Goal: Find specific page/section: Find specific page/section

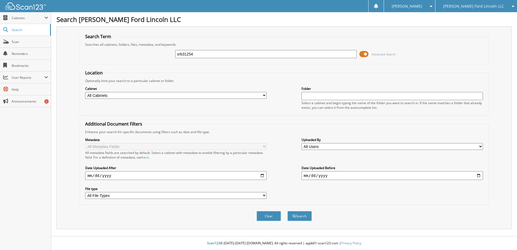
type input "srb31254"
click at [288, 211] on button "Search" at bounding box center [300, 216] width 24 height 10
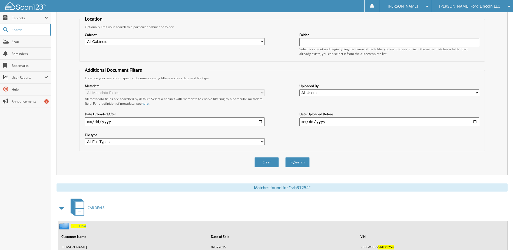
scroll to position [104, 0]
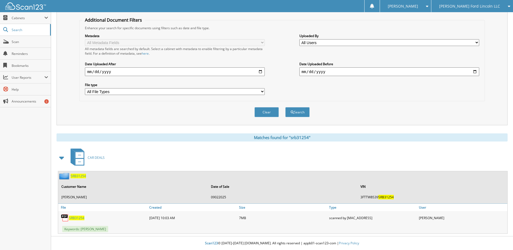
click at [75, 217] on span "SRB31254" at bounding box center [76, 218] width 15 height 5
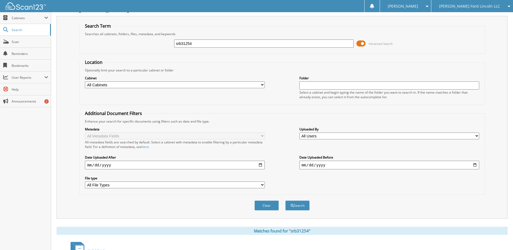
scroll to position [0, 0]
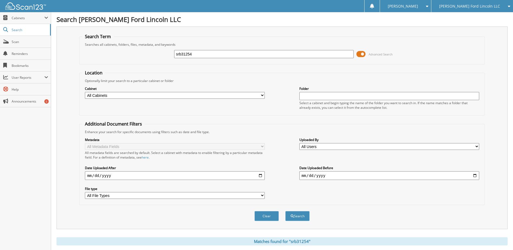
click at [184, 52] on input "srb31254" at bounding box center [264, 54] width 180 height 8
type input "fn707655"
click at [285, 211] on button "Search" at bounding box center [297, 216] width 24 height 10
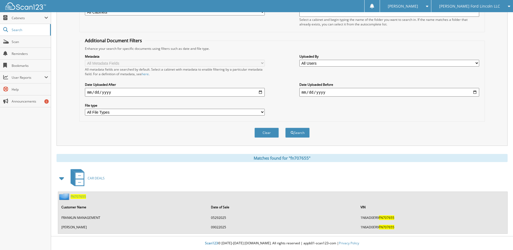
scroll to position [84, 0]
click at [80, 196] on span "FN707655" at bounding box center [78, 196] width 15 height 5
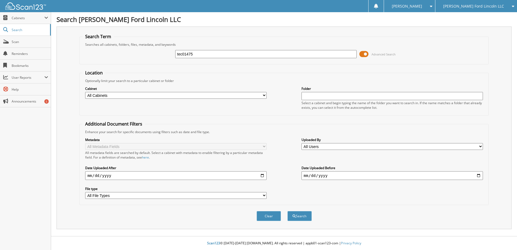
type input "tec01475"
click at [288, 211] on button "Search" at bounding box center [300, 216] width 24 height 10
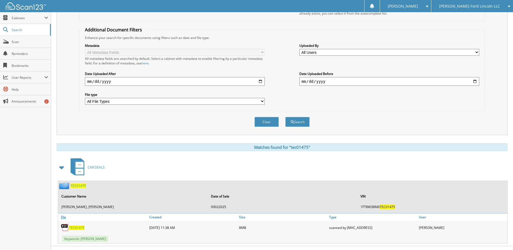
scroll to position [104, 0]
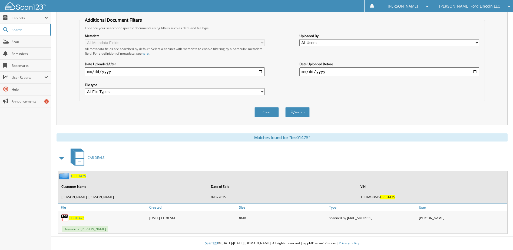
click at [75, 217] on span "TEC01475" at bounding box center [76, 218] width 15 height 5
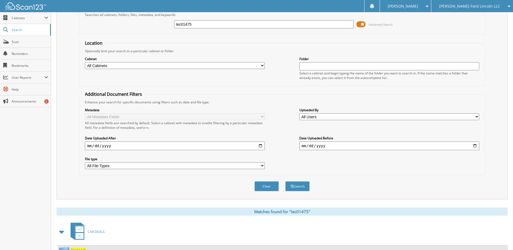
scroll to position [23, 0]
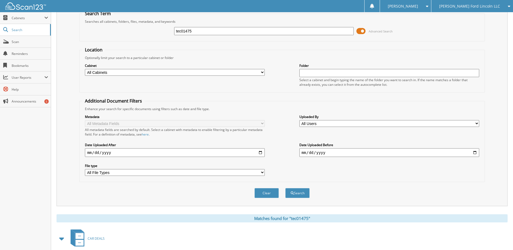
click at [185, 33] on input "tec01475" at bounding box center [264, 31] width 180 height 8
type input "rg283363"
click at [285, 188] on button "Search" at bounding box center [297, 193] width 24 height 10
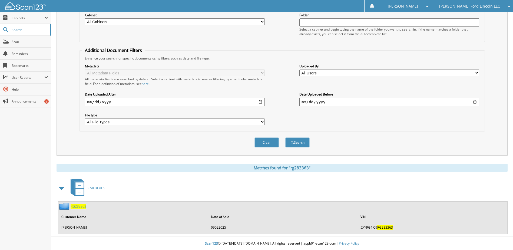
scroll to position [74, 0]
click at [79, 204] on span "RG283363" at bounding box center [79, 206] width 16 height 5
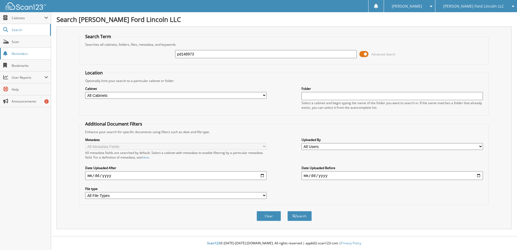
type input "pd148973"
click at [288, 211] on button "Search" at bounding box center [300, 216] width 24 height 10
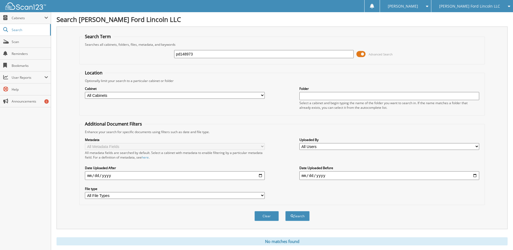
click at [180, 55] on input "pd148973" at bounding box center [264, 54] width 180 height 8
type input "p0148973"
click at [285, 211] on button "Search" at bounding box center [297, 216] width 24 height 10
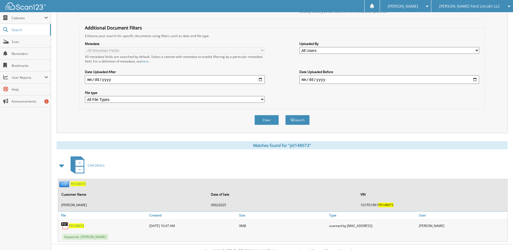
scroll to position [104, 0]
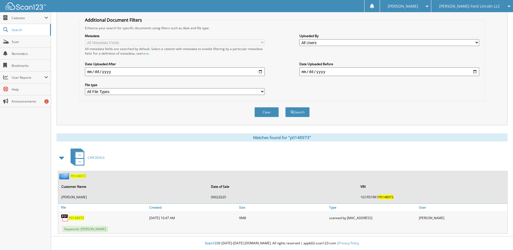
click at [75, 218] on span "P0148973" at bounding box center [76, 218] width 15 height 5
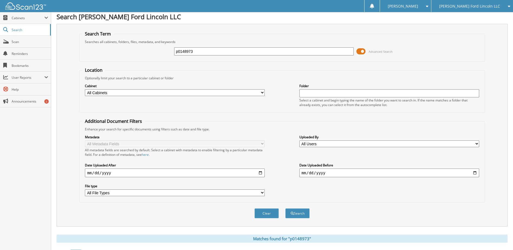
scroll to position [0, 0]
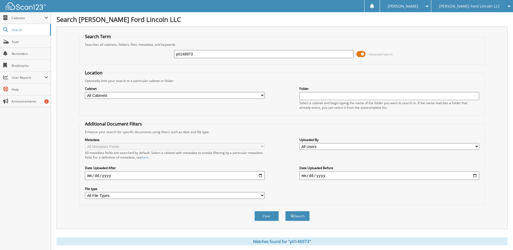
click at [183, 49] on div "p0148973 Advanced Search" at bounding box center [282, 54] width 400 height 15
click at [184, 53] on input "p0148973" at bounding box center [264, 54] width 180 height 8
type input "eu208668"
click at [285, 211] on button "Search" at bounding box center [297, 216] width 24 height 10
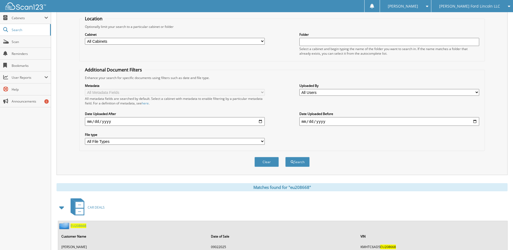
scroll to position [74, 0]
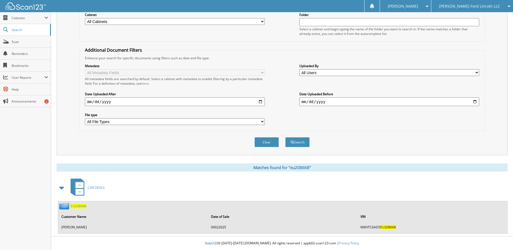
click at [77, 207] on span "EU208668" at bounding box center [79, 206] width 16 height 5
